Goal: Task Accomplishment & Management: Manage account settings

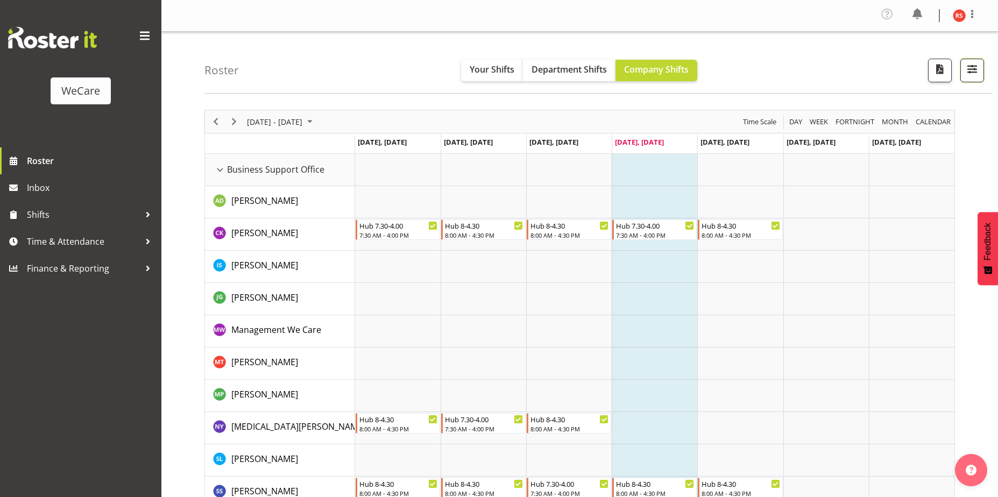
click at [970, 69] on span "button" at bounding box center [972, 69] width 14 height 14
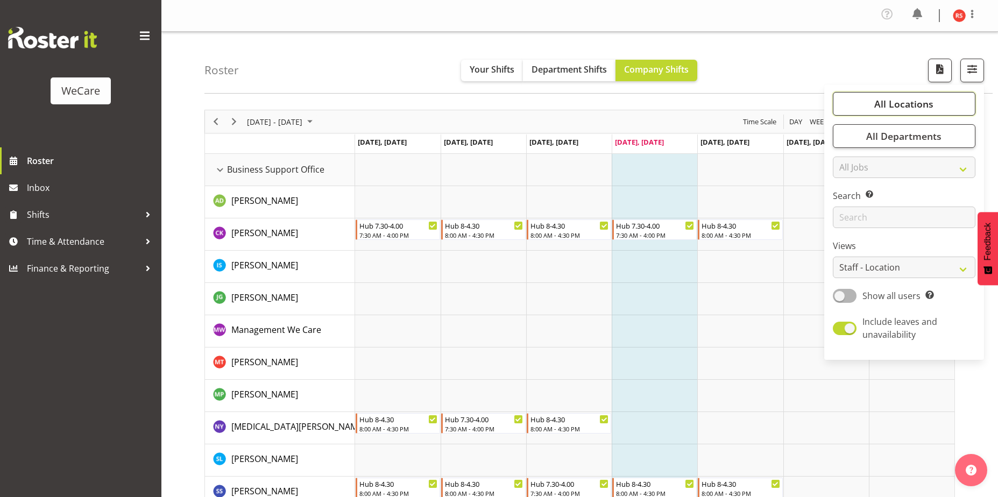
click at [924, 100] on span "All Locations" at bounding box center [903, 103] width 59 height 13
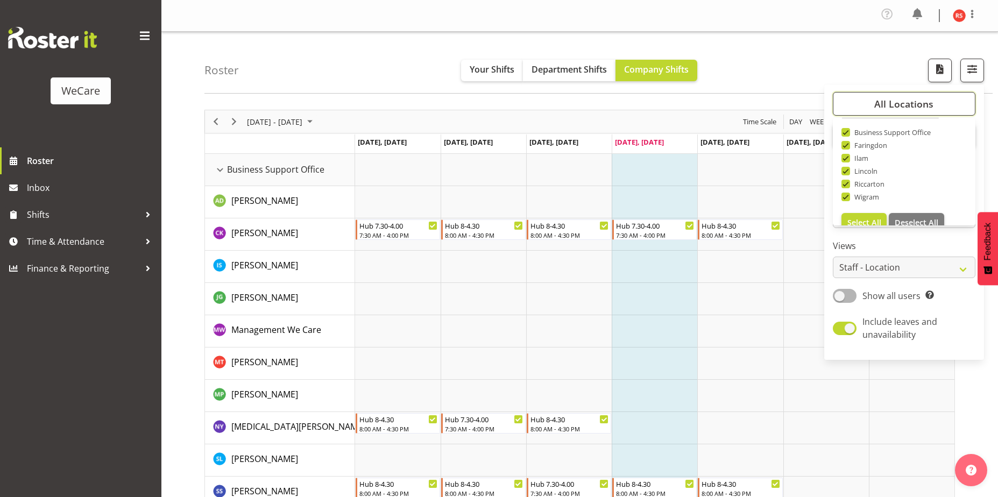
scroll to position [39, 0]
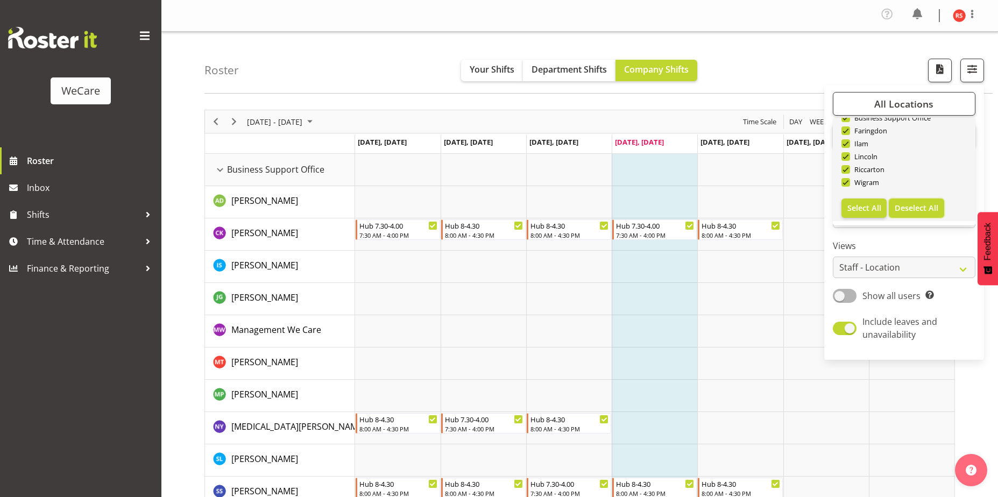
click at [925, 210] on span "Deselect All" at bounding box center [916, 208] width 44 height 10
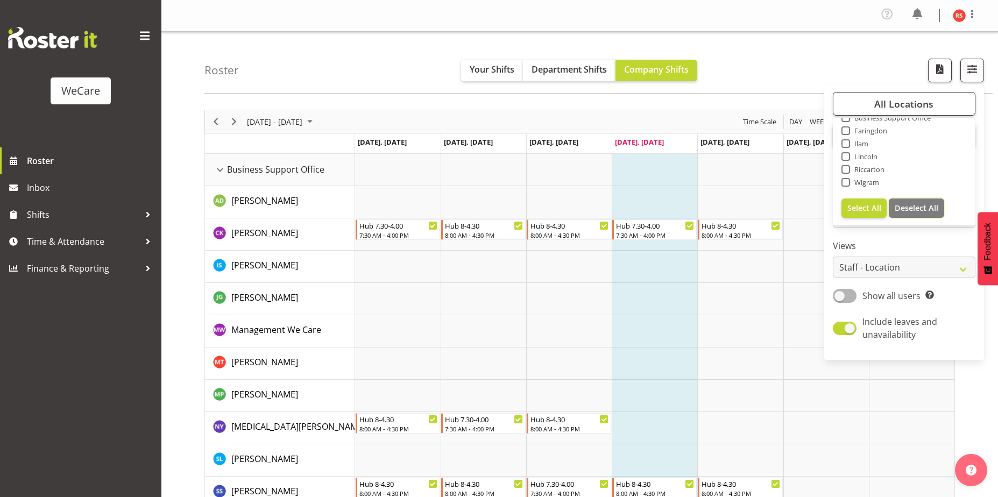
checkbox input "false"
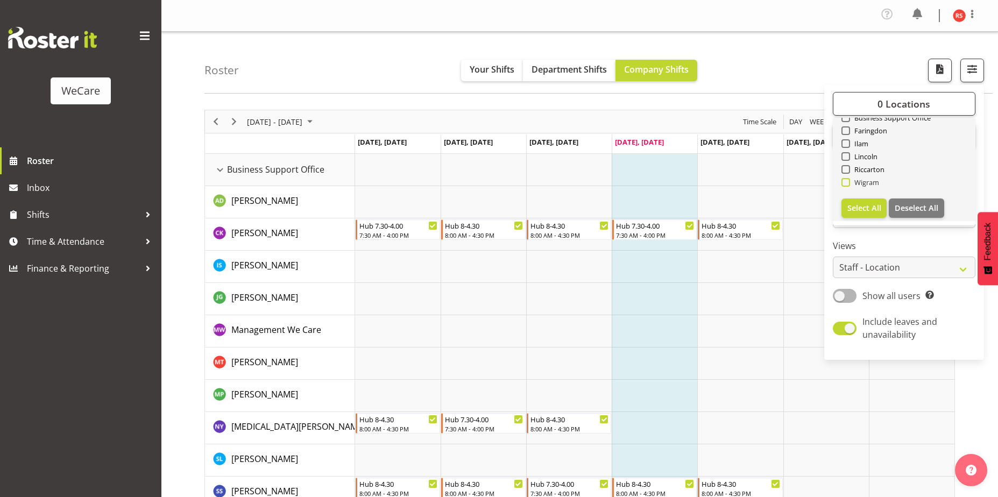
click at [846, 180] on span at bounding box center [845, 182] width 9 height 9
click at [846, 180] on input "Wigram" at bounding box center [844, 182] width 7 height 7
checkbox input "true"
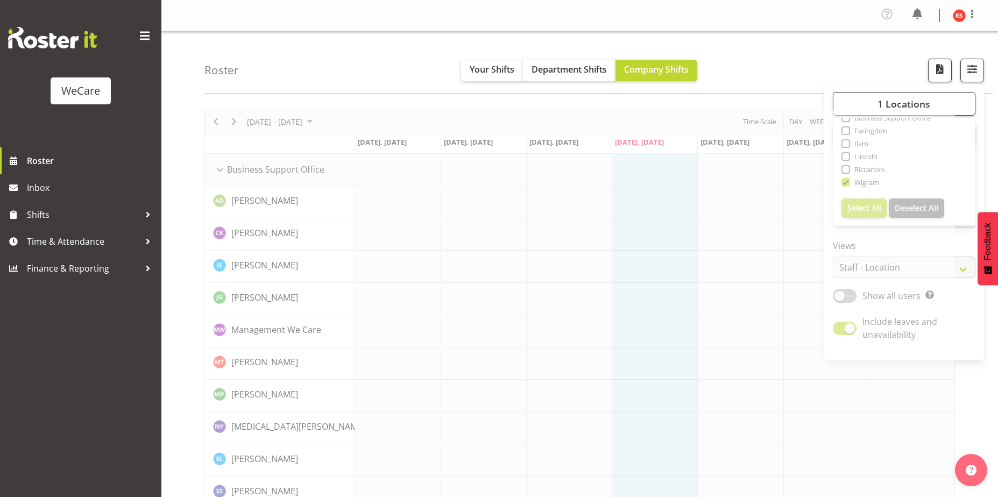
click at [801, 47] on div "Roster Your Shifts Department Shifts Company Shifts 1 Locations Clear Business …" at bounding box center [598, 63] width 788 height 62
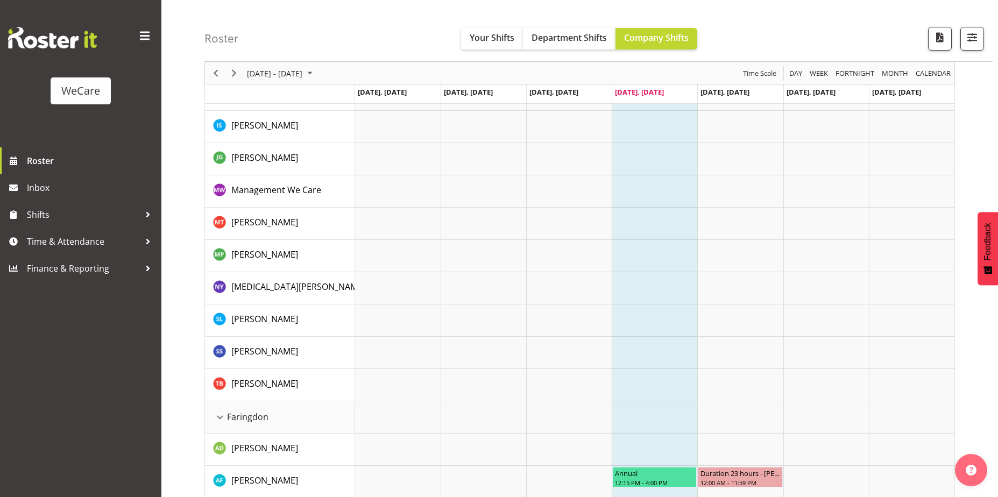
scroll to position [32, 0]
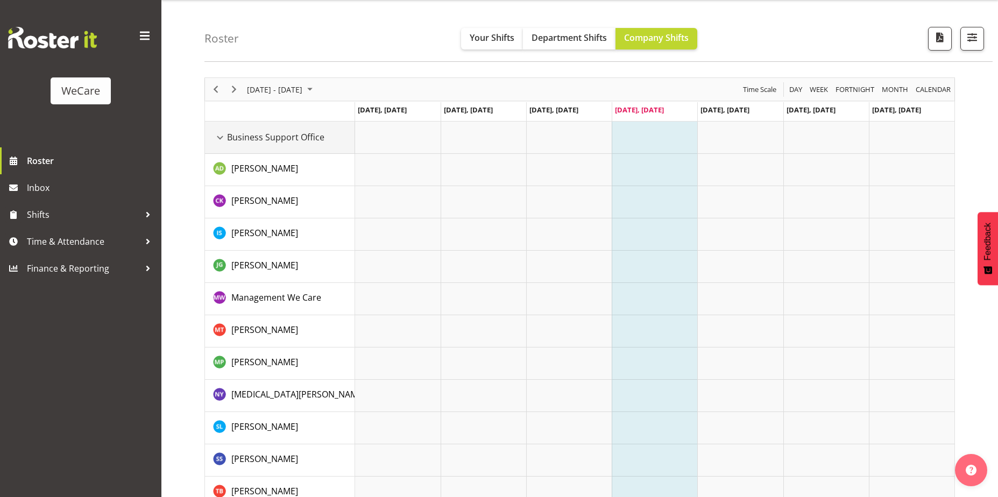
click at [221, 134] on div "Business Support Office resource" at bounding box center [220, 138] width 14 height 14
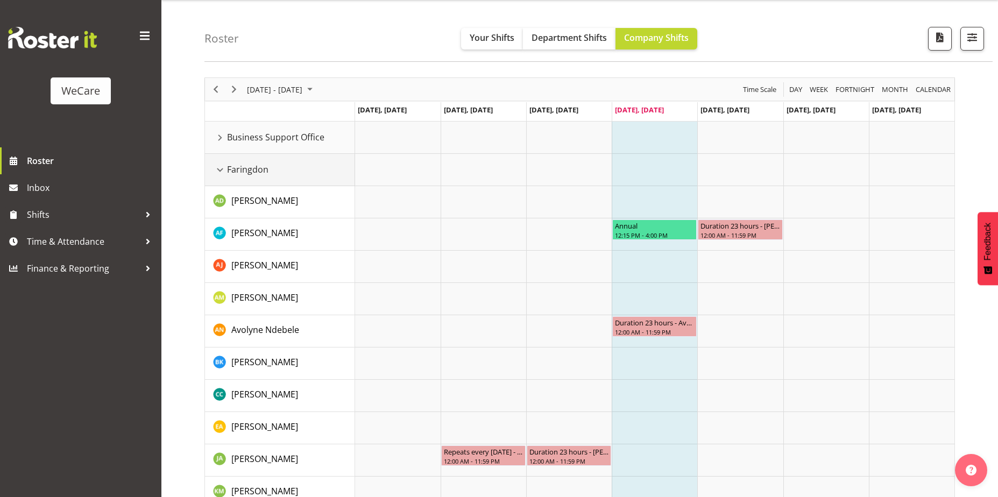
click at [224, 168] on div "Faringdon resource" at bounding box center [220, 170] width 14 height 14
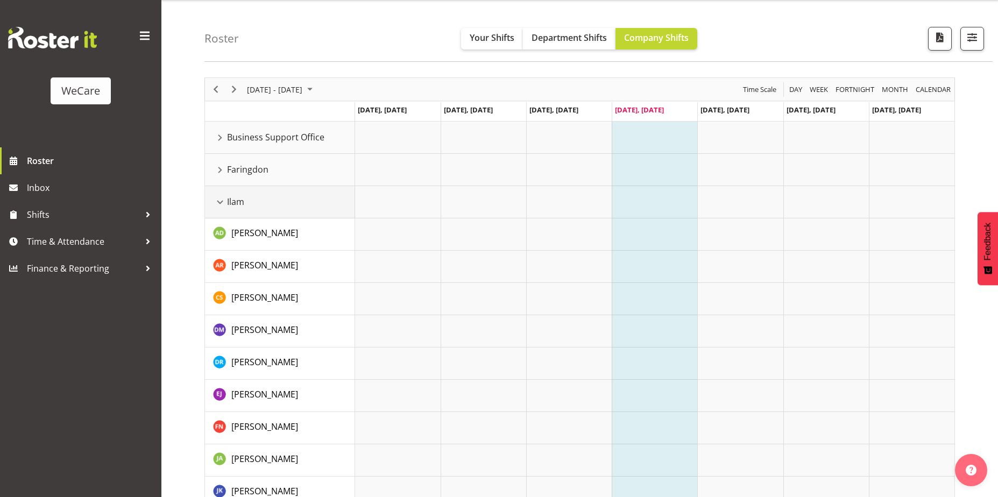
click at [217, 200] on div "Ilam resource" at bounding box center [220, 202] width 14 height 14
click at [225, 198] on div "Ilam resource" at bounding box center [220, 202] width 14 height 14
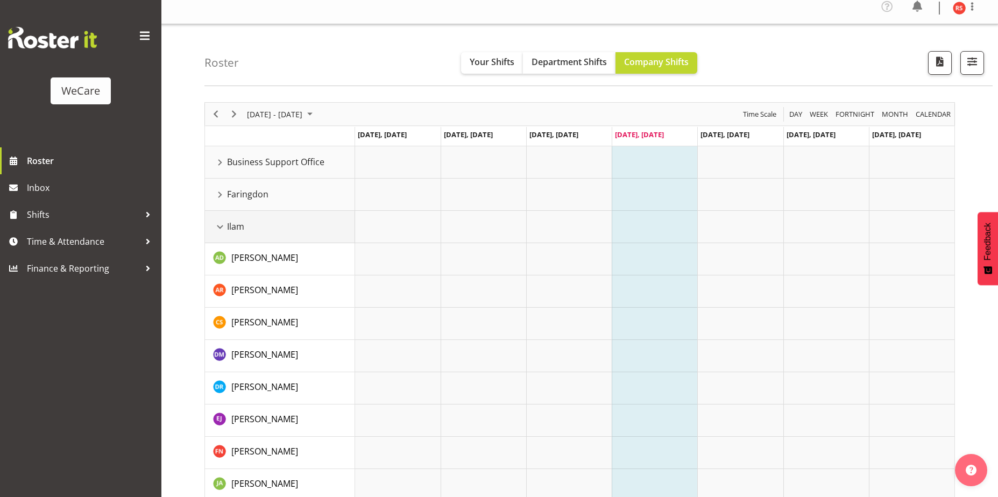
scroll to position [0, 0]
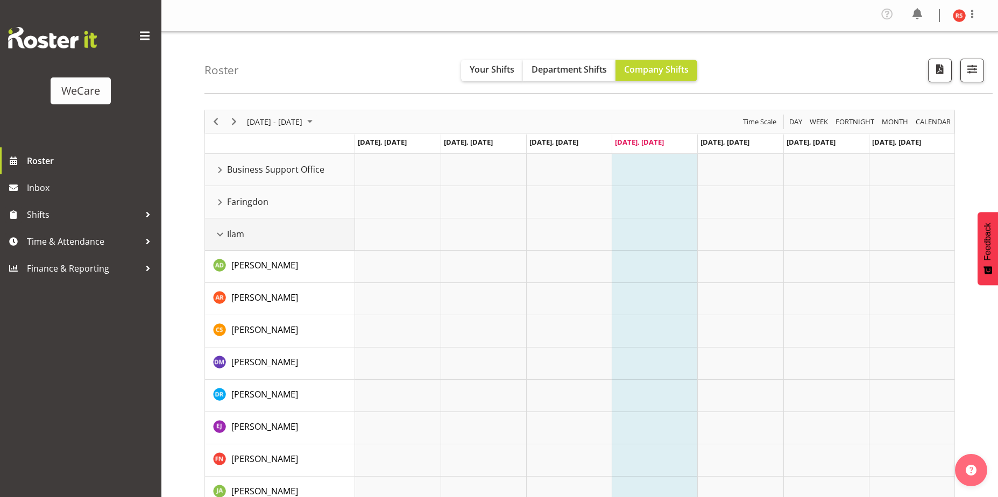
click at [219, 233] on div "Ilam resource" at bounding box center [220, 235] width 14 height 14
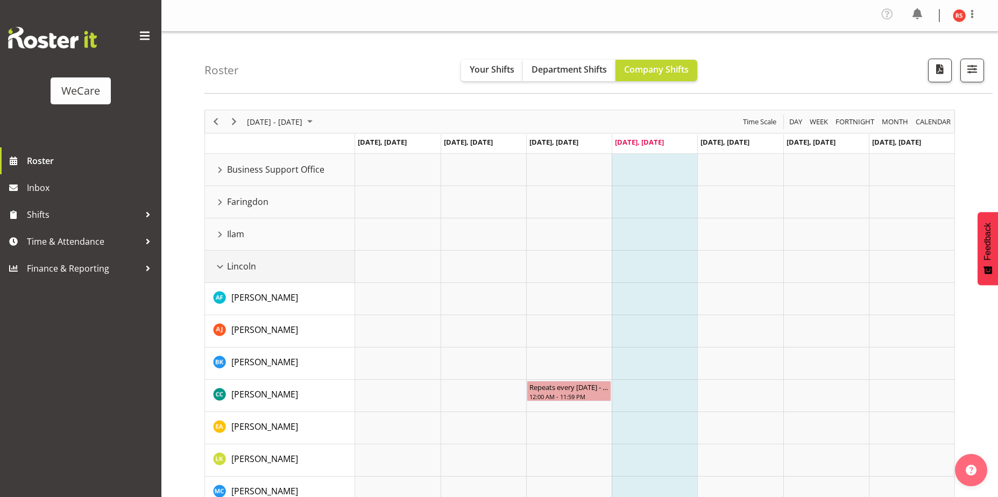
click at [218, 267] on div "Lincoln resource" at bounding box center [220, 267] width 14 height 14
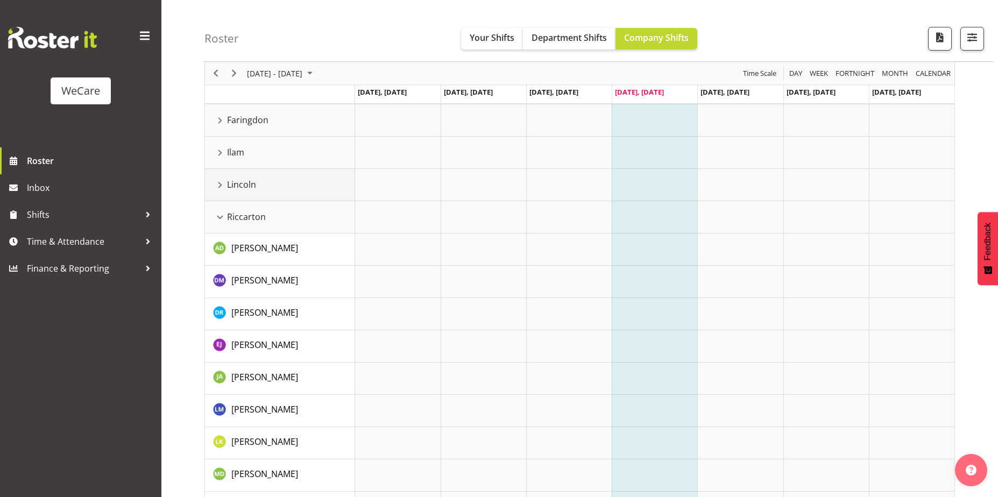
scroll to position [54, 0]
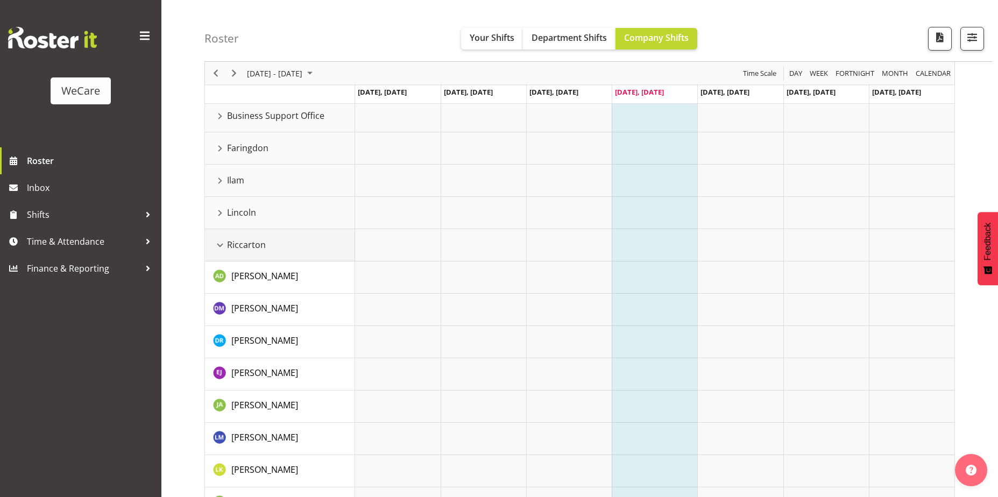
drag, startPoint x: 221, startPoint y: 240, endPoint x: 407, endPoint y: 298, distance: 195.0
click at [221, 240] on div "Riccarton resource" at bounding box center [220, 245] width 14 height 14
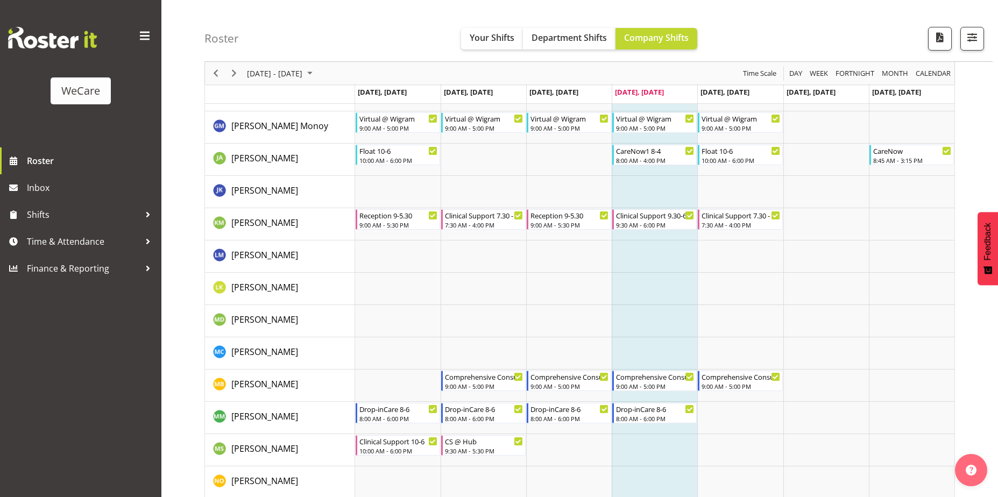
scroll to position [870, 0]
click at [969, 33] on span "button" at bounding box center [972, 37] width 14 height 14
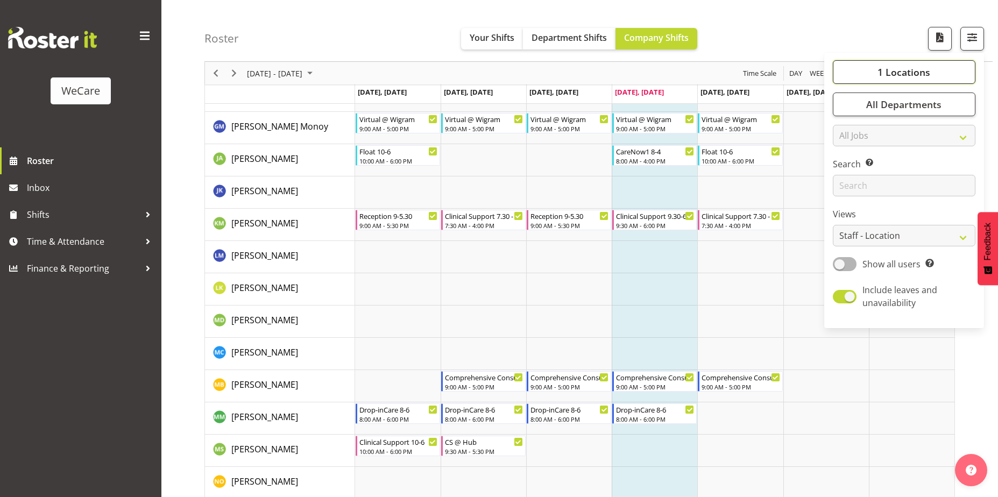
click at [920, 70] on span "1 Locations" at bounding box center [903, 72] width 53 height 13
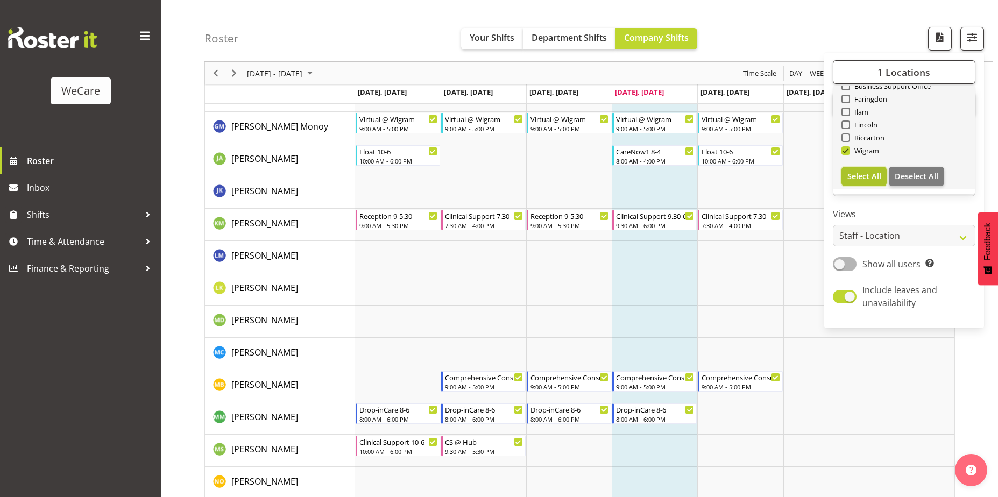
click at [864, 175] on span "Select All" at bounding box center [864, 176] width 34 height 10
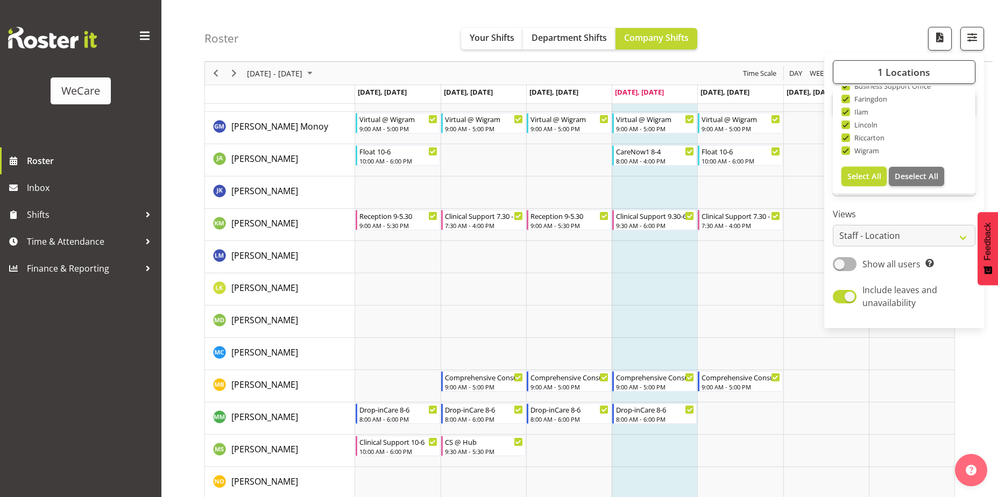
checkbox input "true"
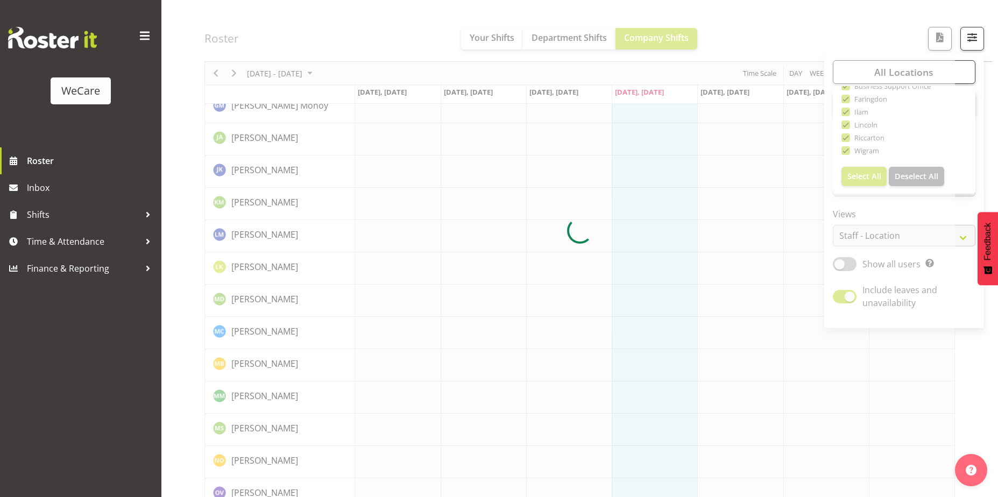
click at [897, 21] on div at bounding box center [579, 230] width 750 height 1981
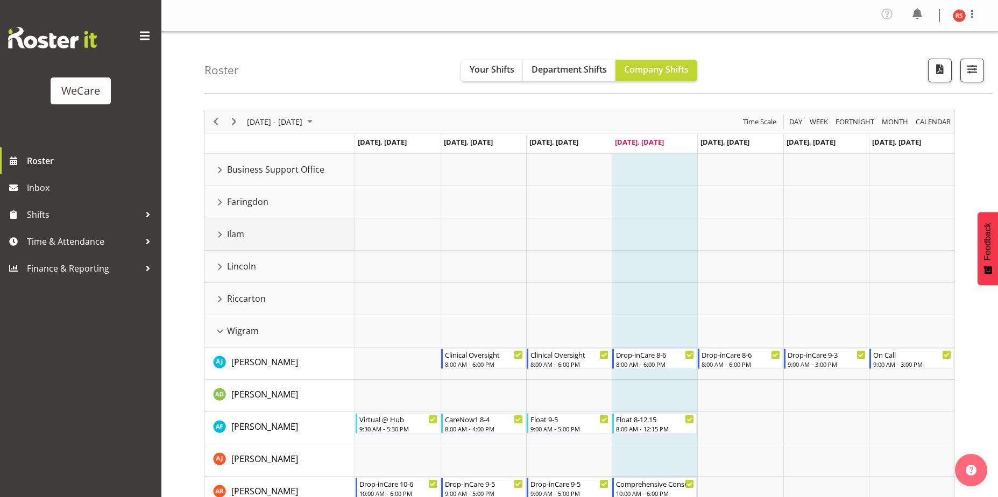
click at [220, 232] on div "Ilam resource" at bounding box center [220, 235] width 14 height 14
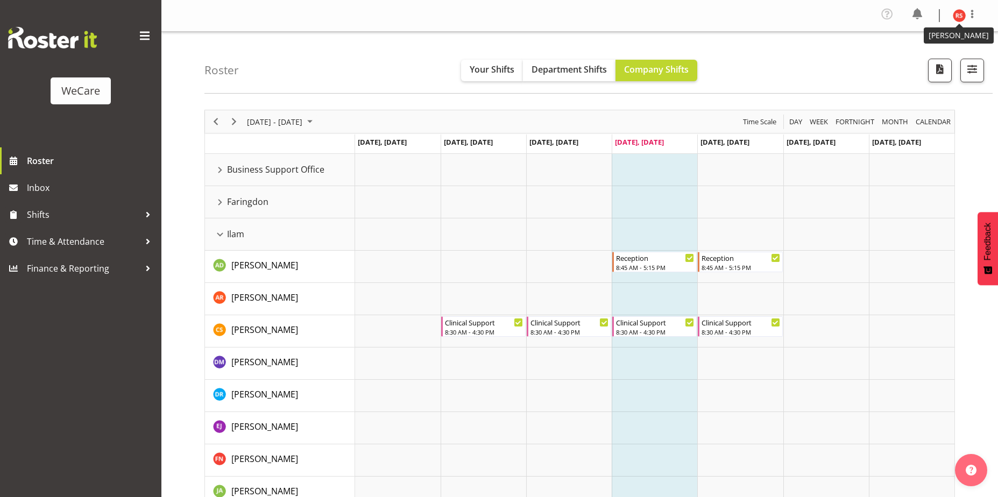
click at [958, 13] on img at bounding box center [959, 15] width 13 height 13
click at [901, 63] on link "Log Out" at bounding box center [926, 58] width 103 height 19
